Goal: Task Accomplishment & Management: Complete application form

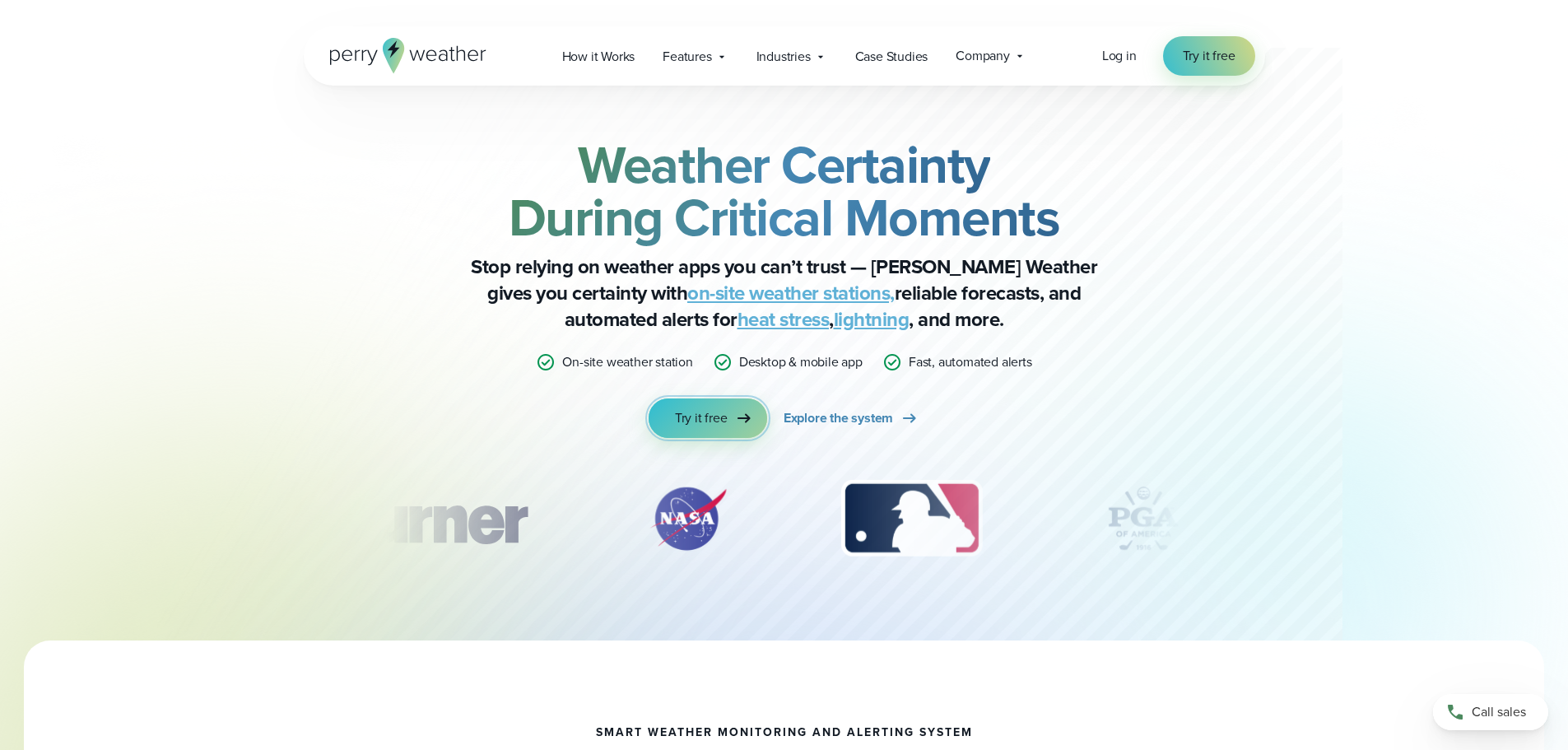
click at [727, 415] on link "Try it free" at bounding box center [708, 419] width 119 height 40
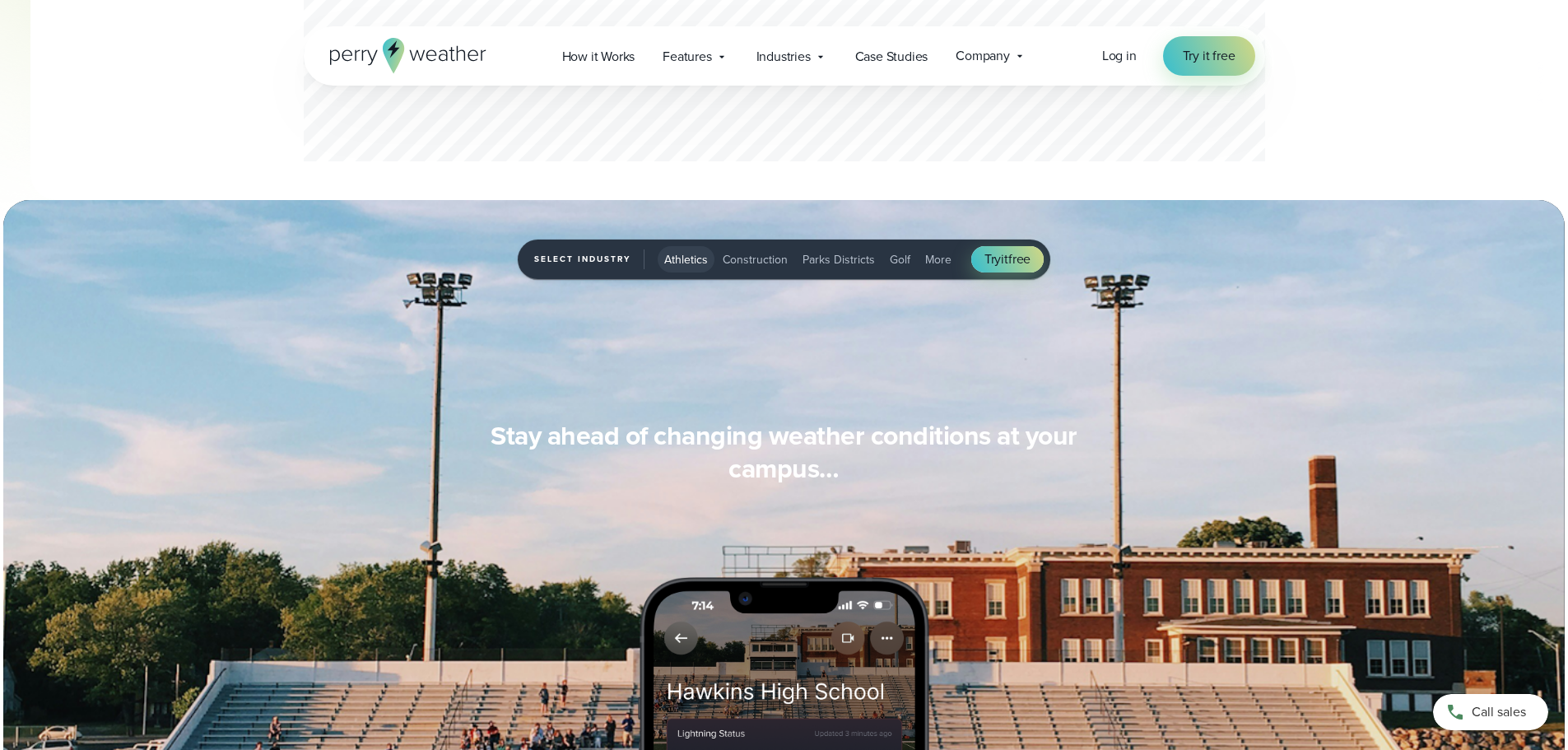
scroll to position [823, 0]
